Goal: Task Accomplishment & Management: Use online tool/utility

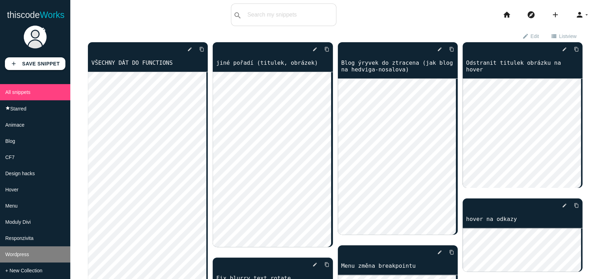
click at [28, 257] on span "Wordpress" at bounding box center [17, 254] width 24 height 6
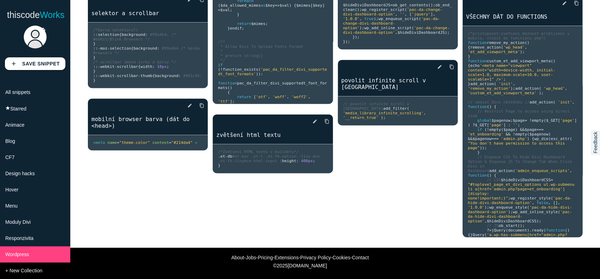
scroll to position [311, 0]
click at [39, 88] on li "All snippets" at bounding box center [35, 92] width 70 height 16
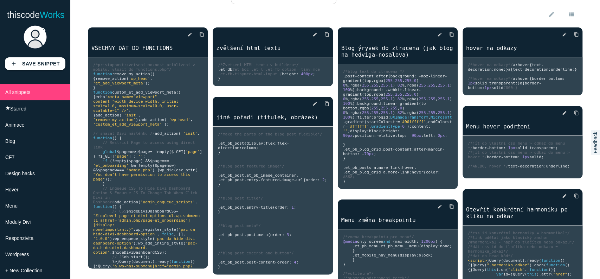
scroll to position [0, 0]
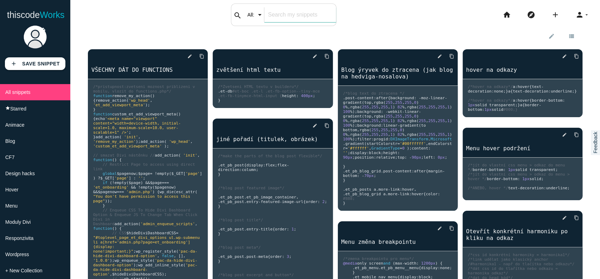
click at [322, 13] on input "text" at bounding box center [299, 14] width 71 height 15
type input "wp-conf"
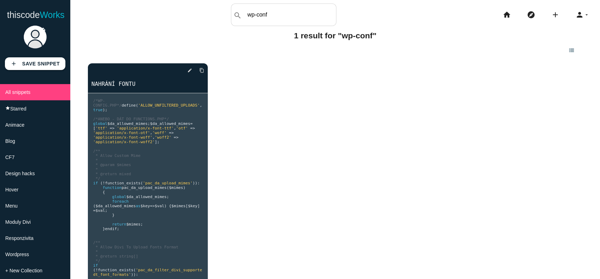
click at [222, 77] on div "delete star_border photo_camera edit content_copy NAHRÁNÍ FONTU /*WP-CONFIG.PHP…" at bounding box center [335, 185] width 494 height 258
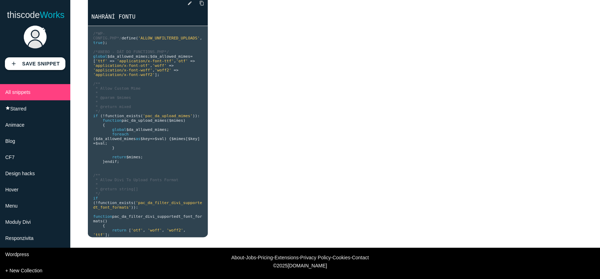
scroll to position [69, 0]
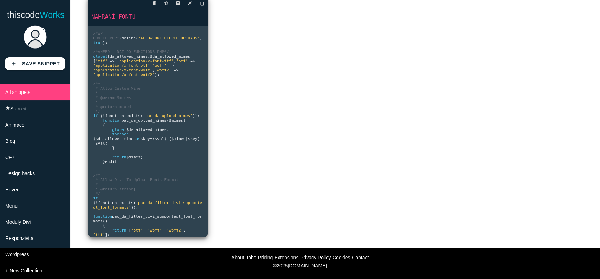
click at [160, 36] on span "'ALLOW_UNFILTERED_UPLOADS'" at bounding box center [168, 38] width 61 height 5
click at [190, 2] on icon "edit" at bounding box center [189, 3] width 5 height 13
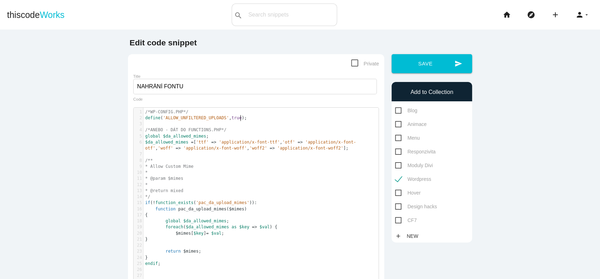
scroll to position [2, 0]
type textarea "define('ALLOW_UNFILTERED_UPLOADS', true);"
drag, startPoint x: 248, startPoint y: 114, endPoint x: 141, endPoint y: 115, distance: 107.2
click at [143, 115] on pre "define ( 'ALLOW_UNFILTERED_UPLOADS' , true );" at bounding box center [263, 118] width 241 height 6
